Goal: Task Accomplishment & Management: Use online tool/utility

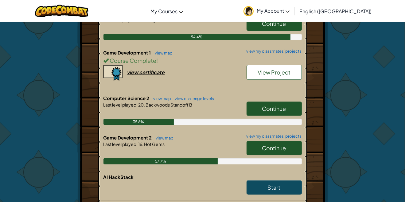
scroll to position [194, 0]
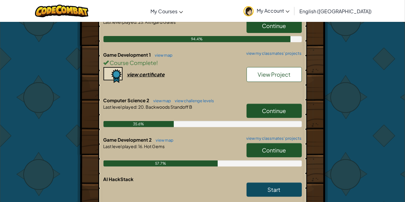
click at [279, 111] on span "Continue" at bounding box center [275, 110] width 24 height 7
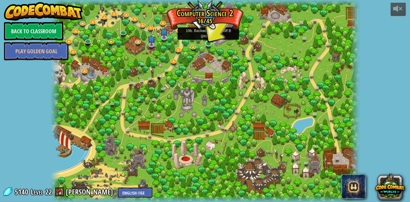
click at [208, 41] on img at bounding box center [208, 35] width 7 height 17
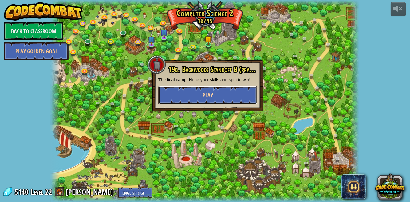
click at [219, 94] on button "Play" at bounding box center [207, 95] width 99 height 18
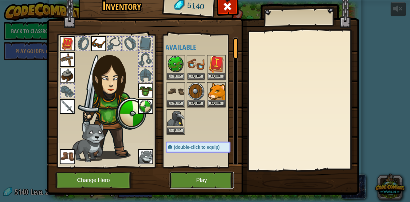
click at [193, 180] on button "Play" at bounding box center [202, 180] width 64 height 17
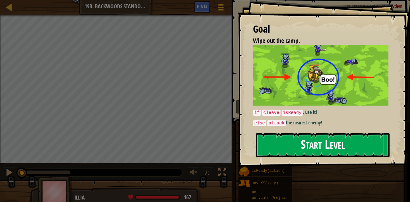
click at [299, 148] on button "Start Level" at bounding box center [323, 145] width 134 height 24
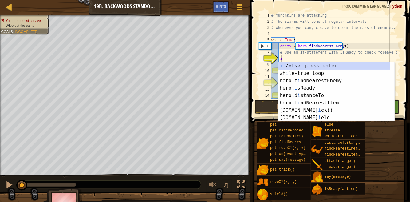
scroll to position [3, 0]
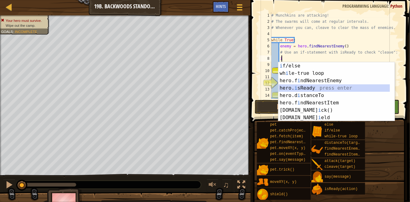
click at [295, 88] on div "i f/else press enter wh i le-true loop press enter hero.f i ndNearestEnemy pres…" at bounding box center [334, 99] width 112 height 74
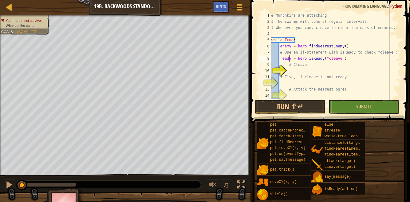
click at [290, 57] on div "# Munchkins are attacking! # The swarms will come at regular intervals. # Whene…" at bounding box center [335, 61] width 131 height 98
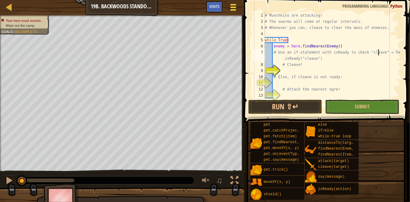
type textarea "# Use an if-statement with isReady to check "cleave" = hero.isReady("cleave")"
click at [234, 9] on div at bounding box center [233, 7] width 8 height 9
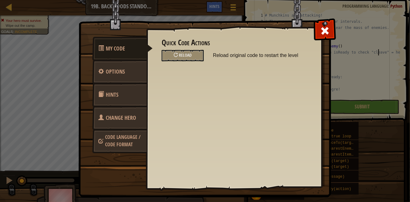
click at [186, 61] on div "Quick Code Actions Reload Reload original code to restart the level General Opt…" at bounding box center [234, 98] width 176 height 152
click at [178, 55] on span at bounding box center [178, 55] width 1 height 6
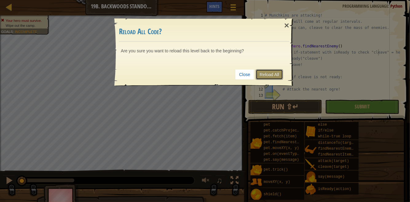
click at [265, 78] on link "Reload All" at bounding box center [269, 74] width 27 height 10
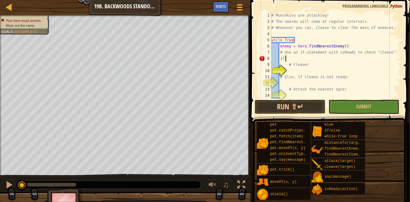
scroll to position [3, 1]
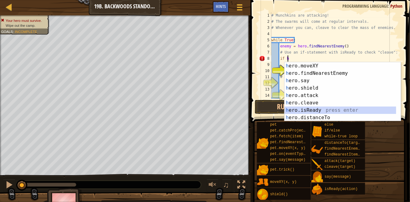
click at [303, 112] on div "h ero.moveXY press enter h ero.findNearestEnemy press enter h ero.say press ent…" at bounding box center [343, 99] width 116 height 74
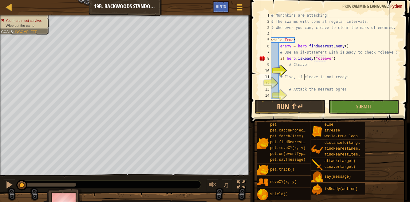
drag, startPoint x: 301, startPoint y: 71, endPoint x: 304, endPoint y: 74, distance: 4.6
click at [304, 74] on div "# Munchkins are attacking! # The swarms will come at regular intervals. # Whene…" at bounding box center [335, 61] width 131 height 98
type textarea "# Else, if cleave is not ready:"
click at [295, 69] on div "# Munchkins are attacking! # The swarms will come at regular intervals. # Whene…" at bounding box center [335, 61] width 131 height 98
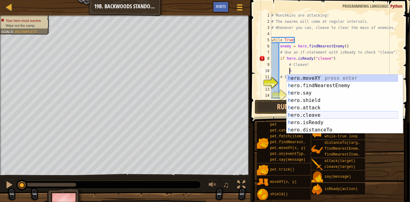
click at [307, 111] on div "h ero.moveXY press enter h ero.findNearestEnemy press enter h ero.say press ent…" at bounding box center [343, 111] width 112 height 74
type textarea "hero.cleave(enemy)"
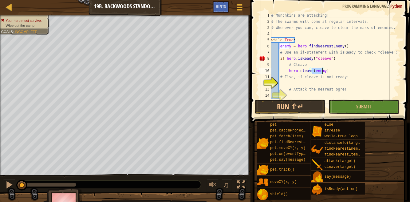
click at [315, 84] on div "# Munchkins are attacking! # The swarms will come at regular intervals. # Whene…" at bounding box center [335, 61] width 131 height 98
type textarea "else"
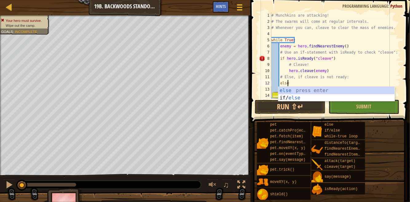
click at [314, 81] on div "# Munchkins are attacking! # The swarms will come at regular intervals. # Whene…" at bounding box center [335, 61] width 131 height 98
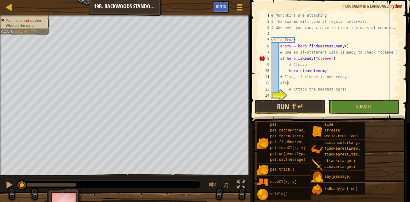
click at [295, 95] on div "# Munchkins are attacking! # The swarms will come at regular intervals. # Whene…" at bounding box center [335, 61] width 131 height 98
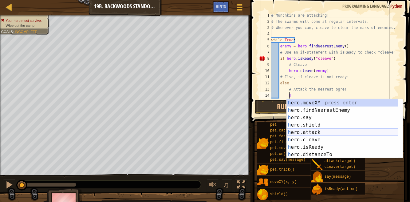
click at [306, 132] on div "h ero.moveXY press enter h ero.findNearestEnemy press enter h ero.say press ent…" at bounding box center [343, 136] width 112 height 74
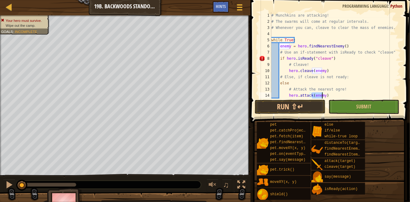
click at [337, 60] on div "# Munchkins are attacking! # The swarms will come at regular intervals. # Whene…" at bounding box center [333, 61] width 126 height 98
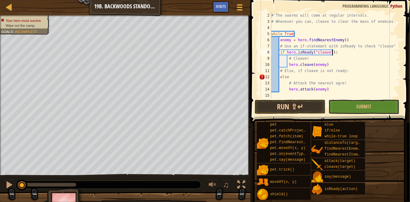
scroll to position [6, 0]
click at [311, 77] on div "# The swarms will come at regular intervals. # Whenever you can, cleave to clea…" at bounding box center [333, 61] width 126 height 98
type textarea "else:"
click at [359, 104] on span "Submit" at bounding box center [364, 106] width 15 height 7
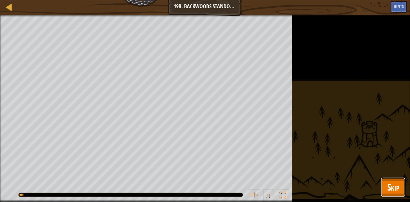
click at [390, 188] on span "Skip" at bounding box center [393, 186] width 12 height 13
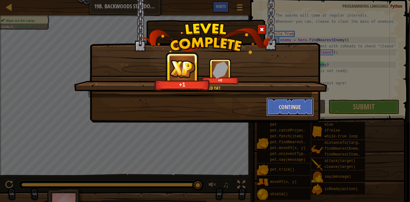
click at [283, 109] on button "Continue" at bounding box center [291, 106] width 48 height 18
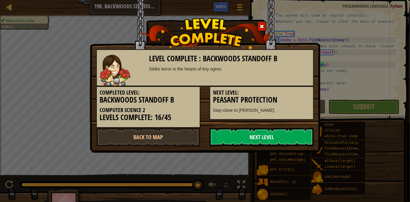
click at [258, 137] on link "Next Level" at bounding box center [262, 137] width 104 height 18
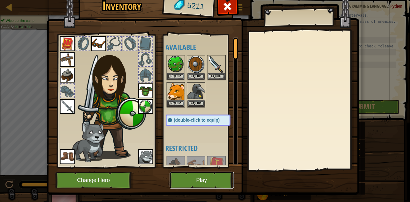
click at [182, 179] on button "Play" at bounding box center [202, 180] width 64 height 17
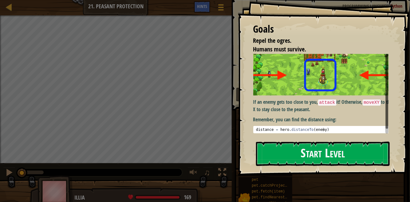
click at [267, 160] on button "Start Level" at bounding box center [323, 153] width 134 height 24
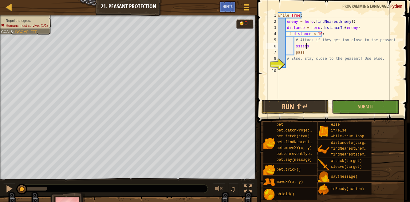
scroll to position [3, 1]
type textarea "s"
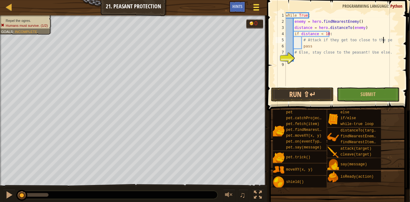
type textarea "# Attack if they get too close to the pe"
click at [256, 13] on button "Game Menu" at bounding box center [256, 8] width 16 height 15
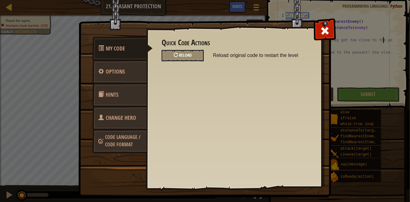
click at [181, 54] on span "Reload" at bounding box center [185, 55] width 13 height 6
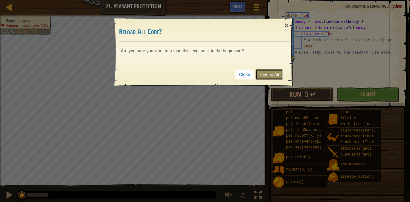
click at [263, 73] on link "Reload All" at bounding box center [269, 74] width 27 height 10
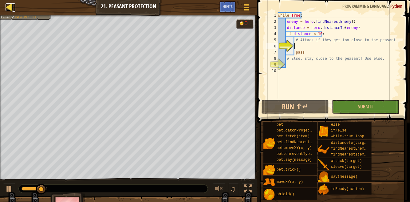
click at [11, 10] on div at bounding box center [10, 7] width 8 height 8
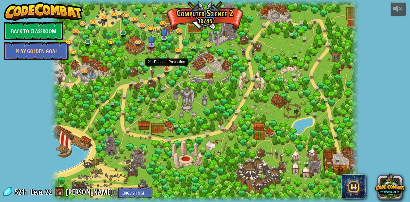
click at [164, 68] on img at bounding box center [166, 61] width 7 height 17
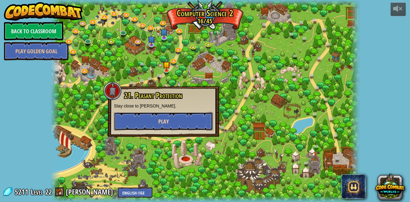
click at [170, 114] on button "Play" at bounding box center [163, 121] width 99 height 18
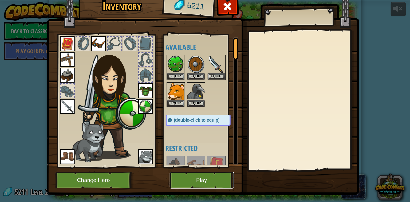
click at [194, 178] on button "Play" at bounding box center [202, 180] width 64 height 17
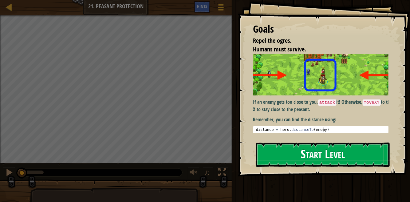
click at [290, 156] on button "Start Level" at bounding box center [323, 154] width 134 height 24
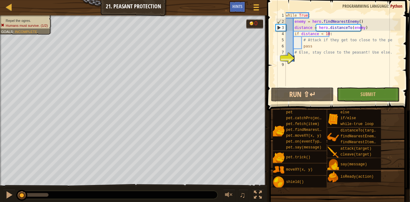
click at [322, 46] on div "while True : enemy = hero . findNearestEnemy ( ) distance = hero . distanceTo (…" at bounding box center [343, 55] width 116 height 86
type textarea "pass"
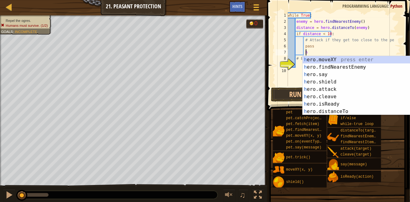
scroll to position [3, 1]
click at [337, 85] on div "h ero.moveXY press enter h ero.findNearestEnemy press enter h ero.say press ent…" at bounding box center [359, 93] width 112 height 74
type textarea "hero.attack(enemy)"
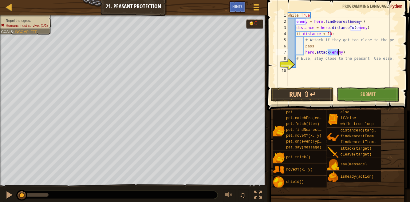
click at [303, 68] on div "while True : enemy = hero . findNearestEnemy ( ) distance = hero . distanceTo (…" at bounding box center [343, 55] width 114 height 86
click at [302, 60] on div "while True : enemy = hero . findNearestEnemy ( ) distance = hero . distanceTo (…" at bounding box center [343, 55] width 114 height 86
type textarea "# Else, stay close to the peasant! Use else."
click at [300, 65] on div "while True : enemy = hero . findNearestEnemy ( ) distance = hero . distanceTo (…" at bounding box center [343, 55] width 114 height 86
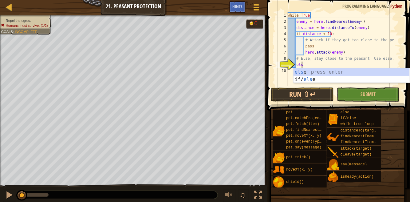
type textarea "else"
click at [325, 72] on div "else press enter if/ else press enter" at bounding box center [352, 83] width 116 height 30
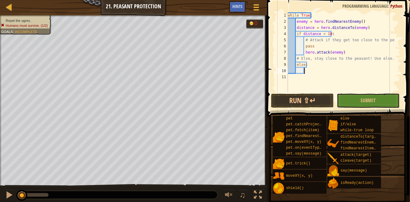
type textarea "h"
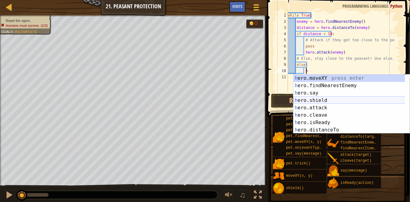
click at [309, 101] on div "h ero.moveXY press enter h ero.findNearestEnemy press enter h ero.say press ent…" at bounding box center [352, 111] width 116 height 74
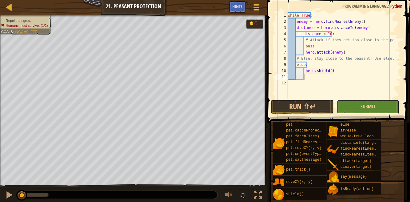
click at [343, 109] on button "Submit" at bounding box center [368, 107] width 63 height 14
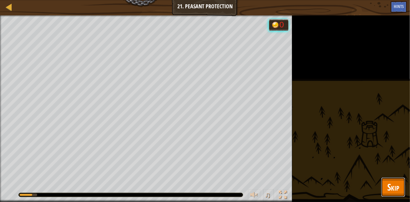
click at [392, 191] on span "Skip" at bounding box center [393, 186] width 12 height 13
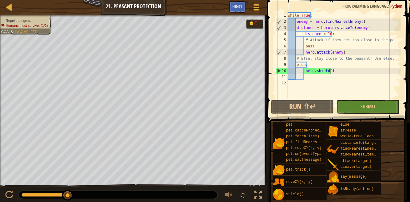
click at [332, 72] on div "while True : enemy = hero . findNearestEnemy ( ) distance = hero . distanceTo (…" at bounding box center [344, 61] width 114 height 98
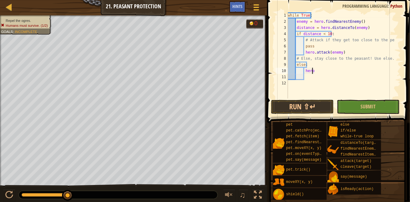
click at [354, 69] on div "while True : enemy = hero . findNearestEnemy ( ) distance = hero . distanceTo (…" at bounding box center [344, 61] width 114 height 98
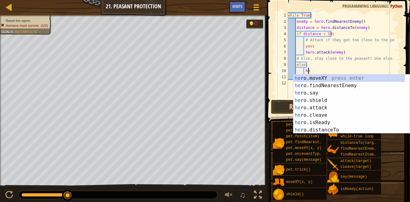
type textarea "h"
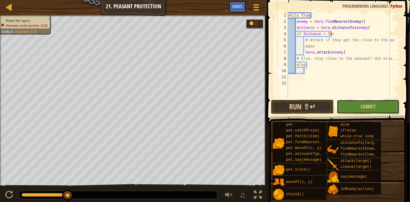
click at [367, 109] on button "Submit" at bounding box center [368, 107] width 63 height 14
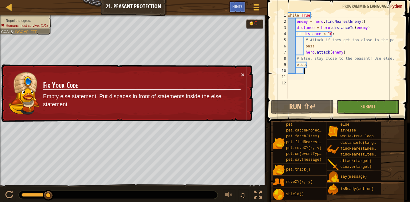
click at [306, 73] on div "while True : enemy = hero . findNearestEnemy ( ) distance = hero . distanceTo (…" at bounding box center [344, 61] width 114 height 98
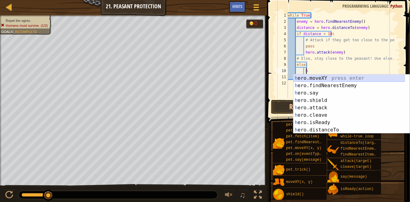
click at [331, 78] on div "h ero.moveXY press enter h ero.findNearestEnemy press enter h ero.say press ent…" at bounding box center [350, 111] width 112 height 74
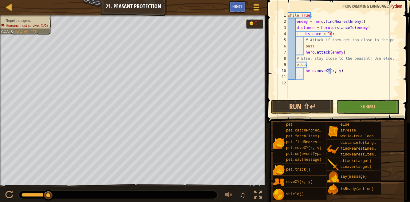
click at [334, 70] on div "while True : enemy = hero . findNearestEnemy ( ) distance = hero . distanceTo (…" at bounding box center [344, 61] width 114 height 98
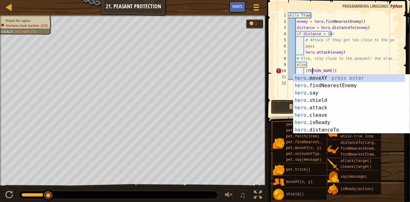
scroll to position [3, 2]
click at [315, 71] on div "while True : enemy = hero . findNearestEnemy ( ) distance = hero . distanceTo (…" at bounding box center [344, 61] width 114 height 98
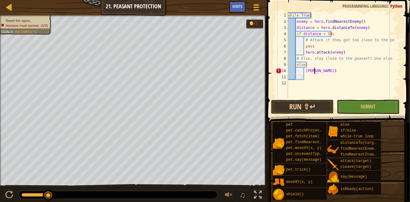
click at [316, 72] on div "while True : enemy = hero . findNearestEnemy ( ) distance = hero . distanceTo (…" at bounding box center [344, 61] width 114 height 98
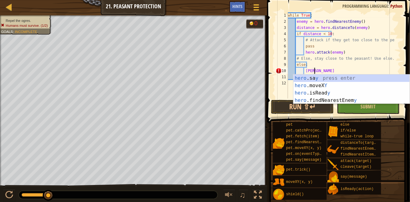
scroll to position [3, 2]
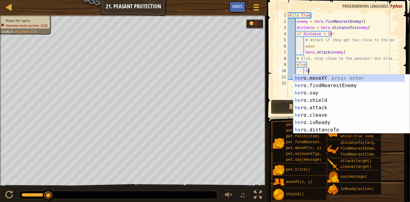
type textarea "h"
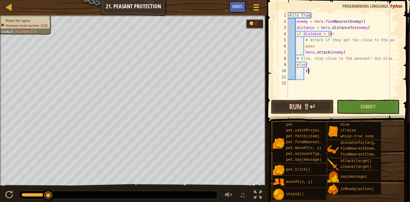
type textarea "k"
type textarea "v"
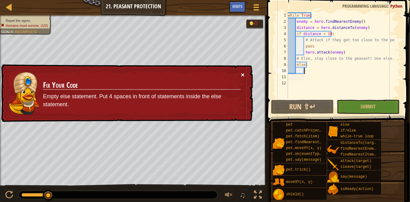
click at [242, 75] on button "×" at bounding box center [243, 74] width 4 height 6
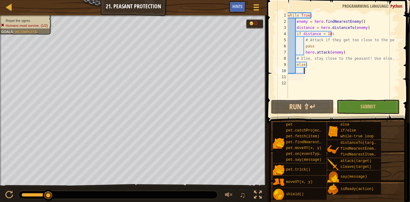
type textarea "n"
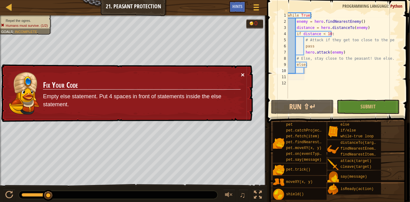
click at [242, 74] on button "×" at bounding box center [243, 74] width 4 height 6
